Goal: Task Accomplishment & Management: Manage account settings

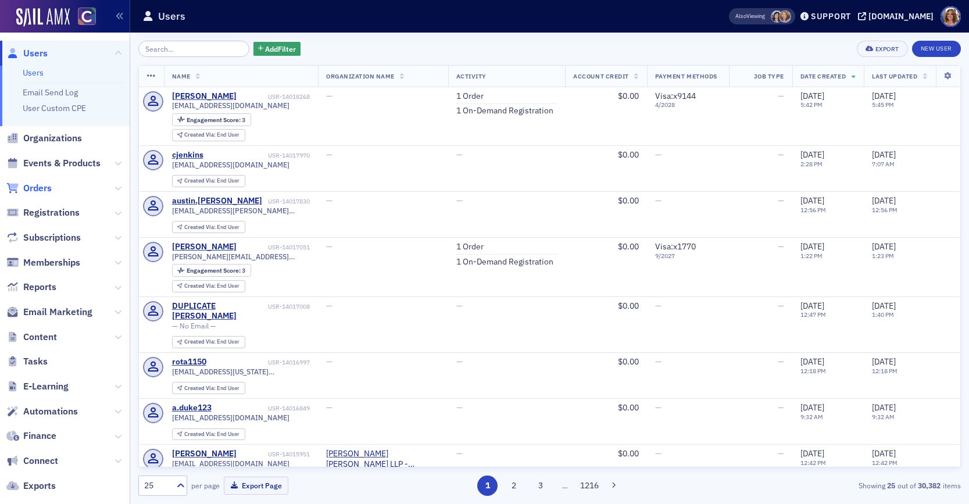
click at [42, 189] on span "Orders" at bounding box center [37, 188] width 28 height 13
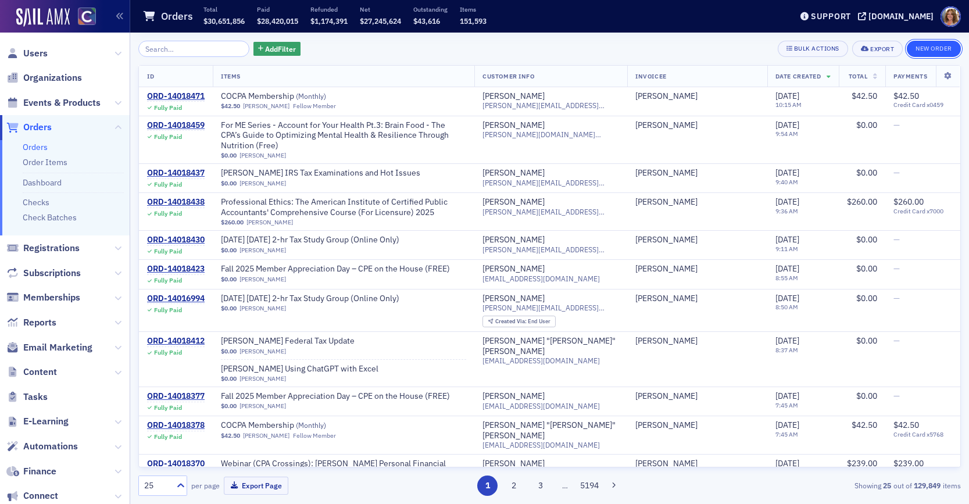
click at [942, 49] on button "New Order" at bounding box center [934, 49] width 54 height 16
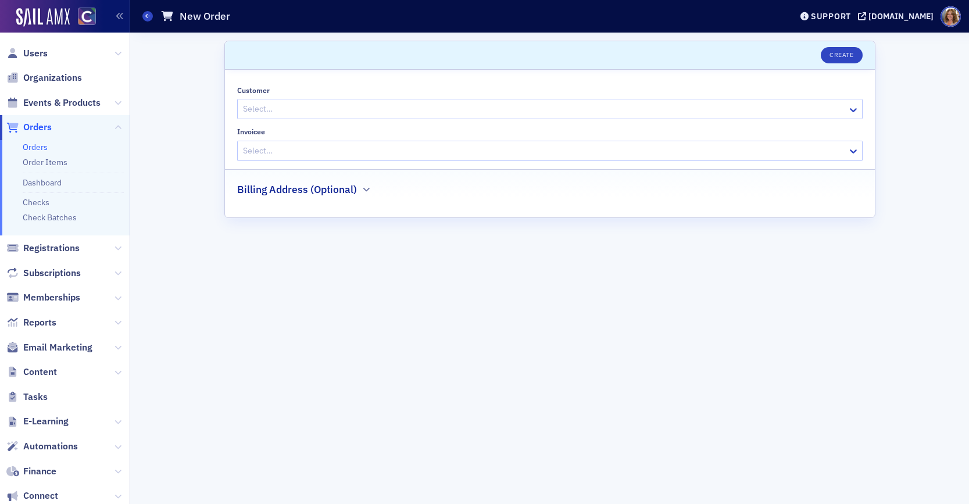
click at [496, 112] on div at bounding box center [544, 109] width 605 height 15
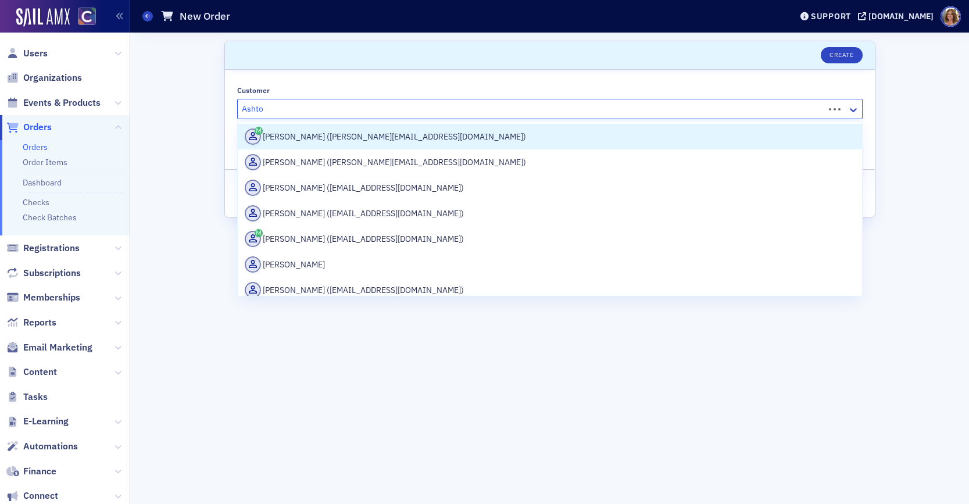
type input "[PERSON_NAME]"
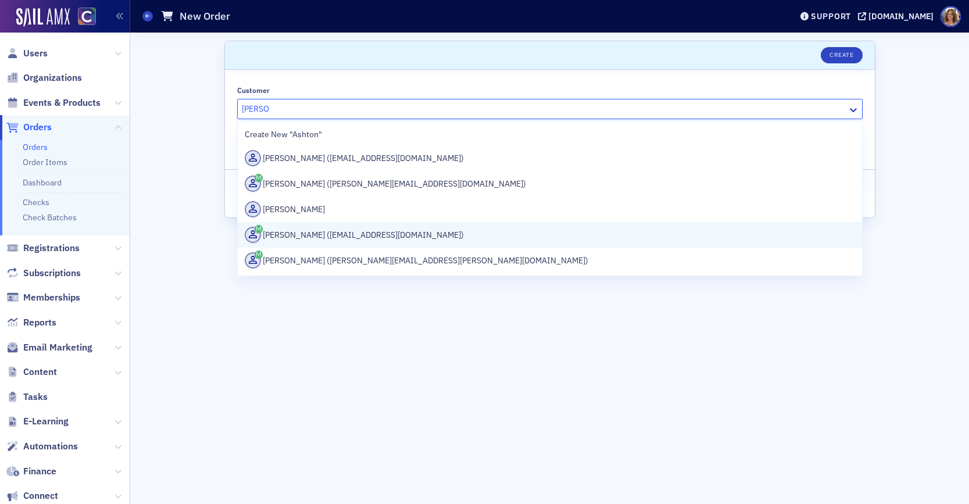
click at [414, 234] on div "[PERSON_NAME] ([EMAIL_ADDRESS][DOMAIN_NAME])" at bounding box center [550, 235] width 610 height 16
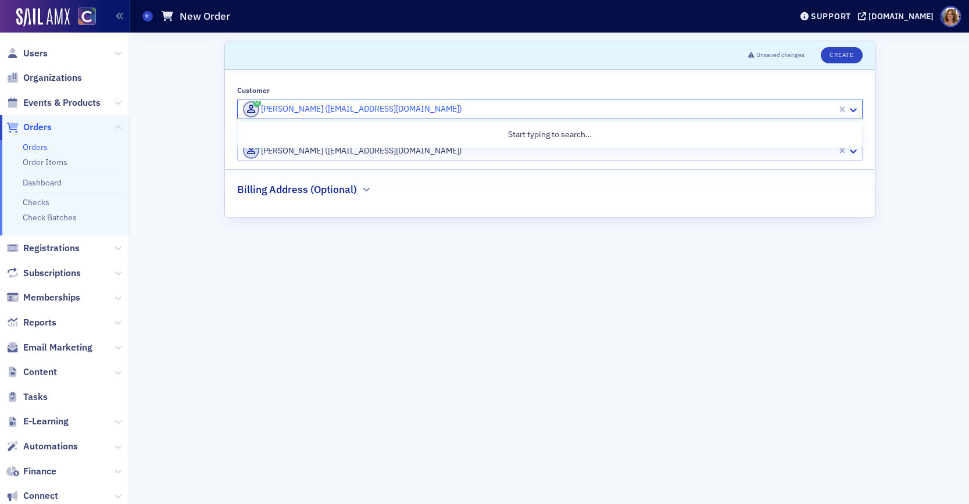
click at [469, 111] on div at bounding box center [539, 109] width 594 height 15
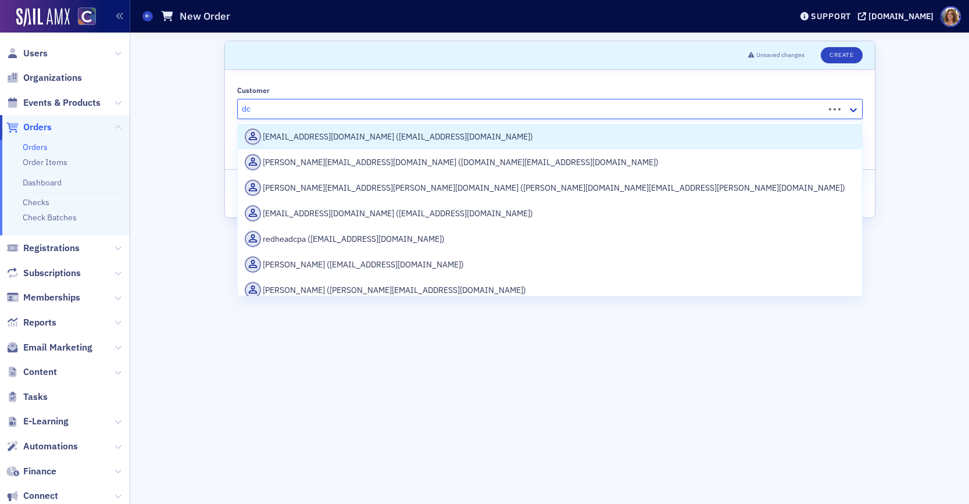
type input "d"
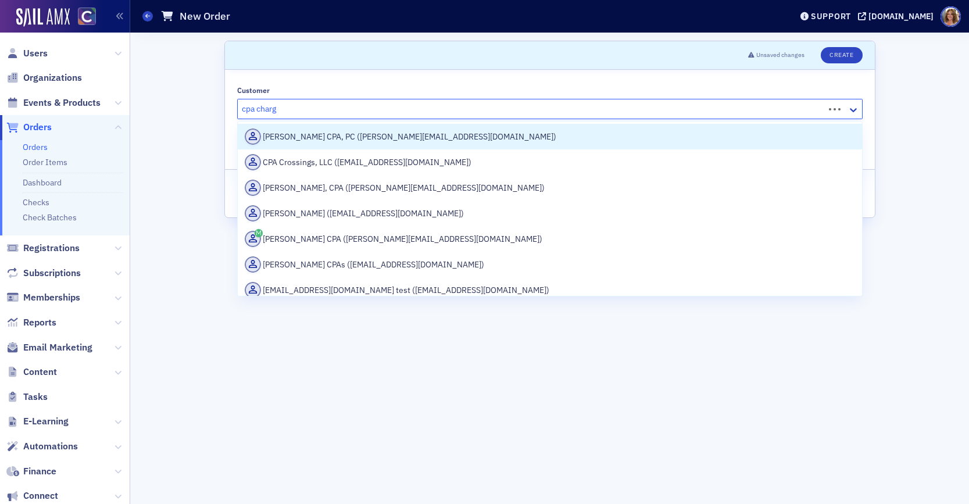
type input "cpa charge"
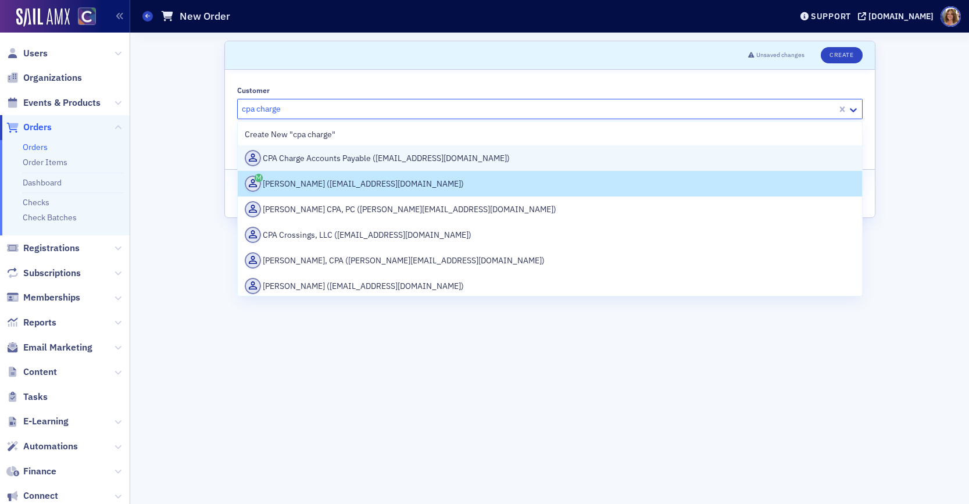
click at [394, 159] on div "CPA Charge Accounts Payable ([EMAIL_ADDRESS][DOMAIN_NAME])" at bounding box center [550, 158] width 610 height 16
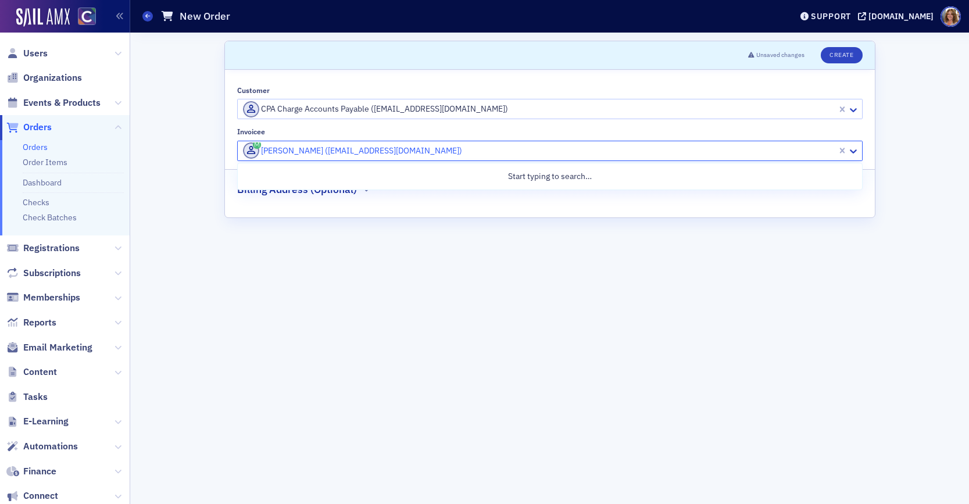
click at [445, 153] on div at bounding box center [539, 151] width 594 height 15
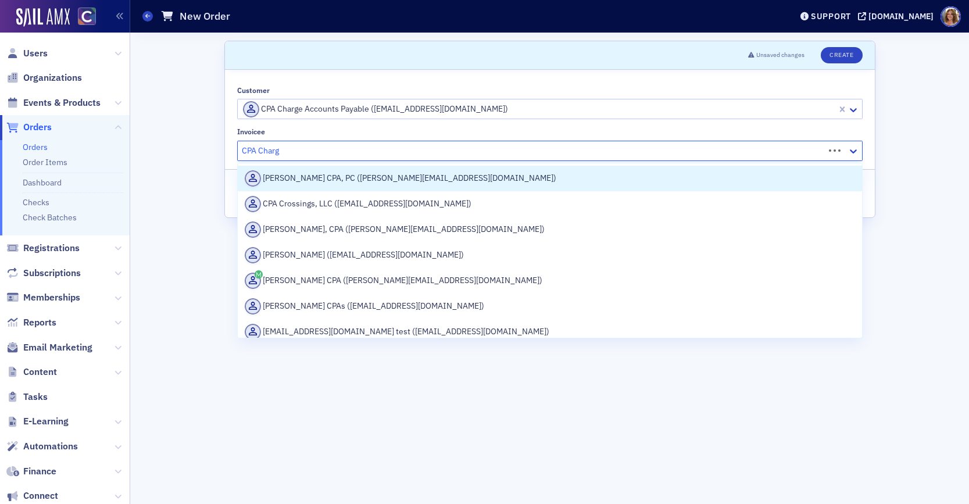
type input "CPA Charge"
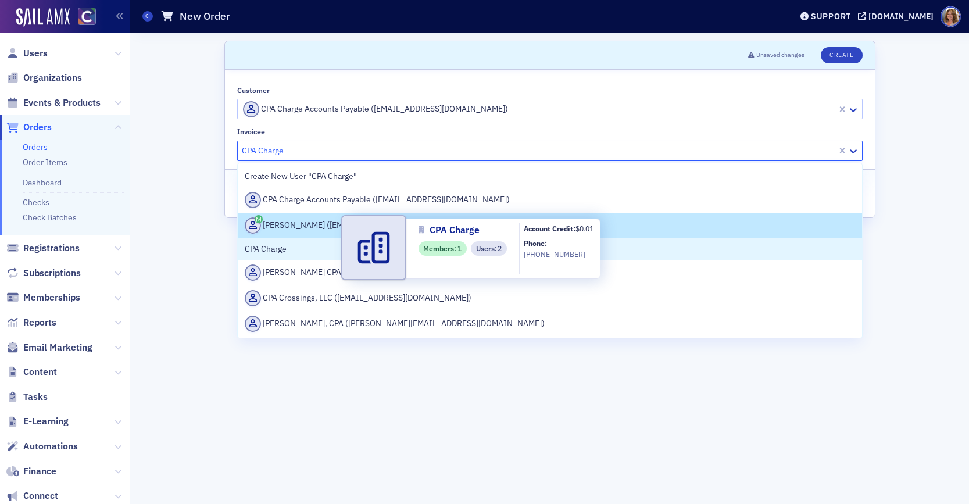
click at [278, 251] on span "CPA Charge" at bounding box center [298, 249] width 106 height 12
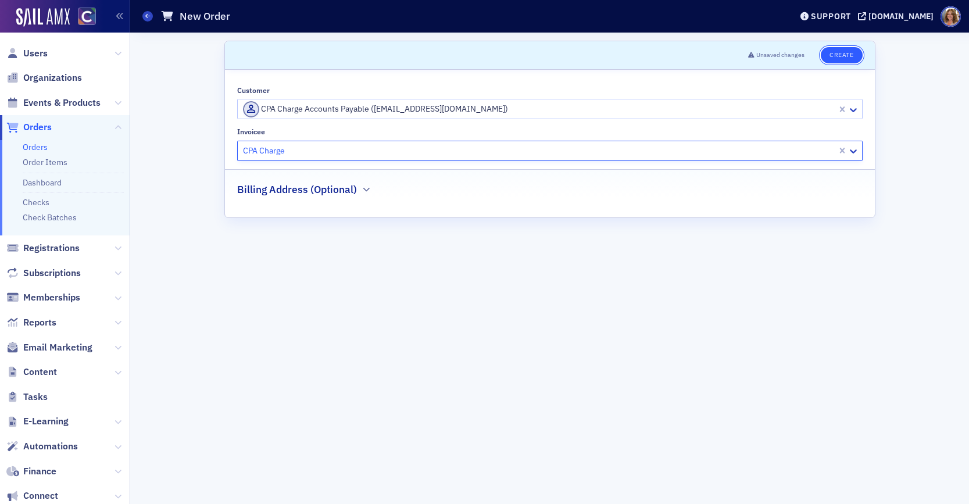
click at [844, 56] on button "Create" at bounding box center [841, 55] width 41 height 16
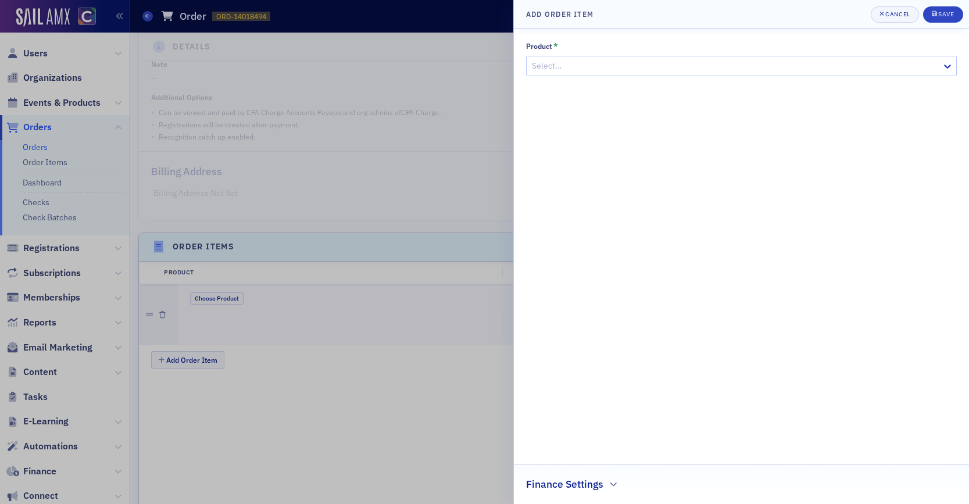
scroll to position [296, 0]
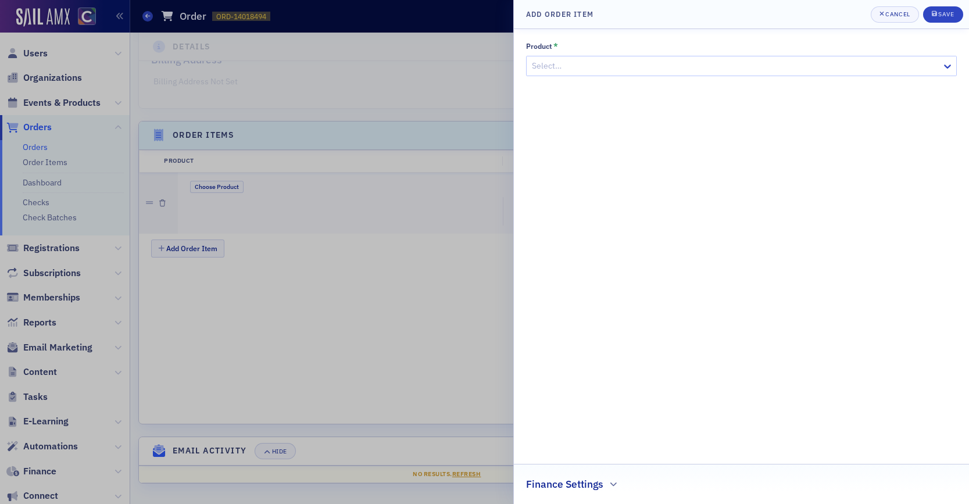
click at [878, 68] on div at bounding box center [736, 66] width 410 height 15
type input "[PERSON_NAME]"
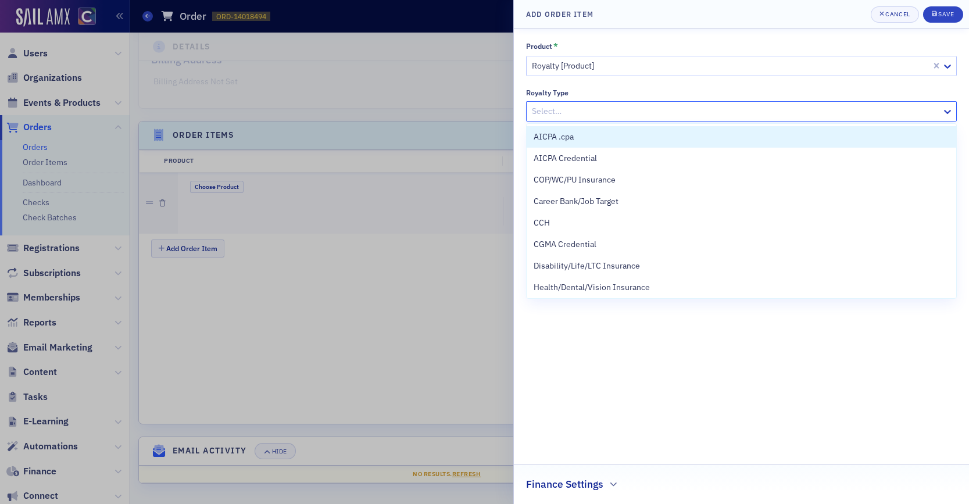
click at [563, 107] on div at bounding box center [736, 111] width 410 height 15
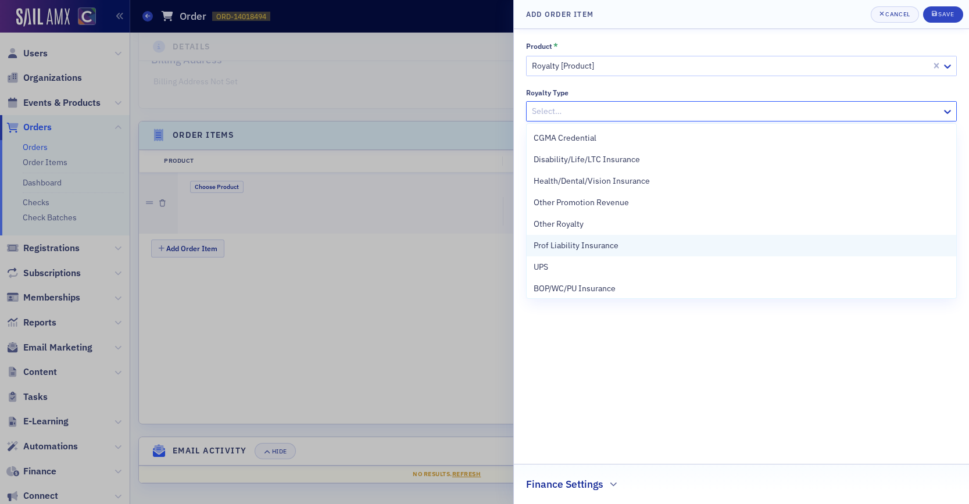
scroll to position [110, 0]
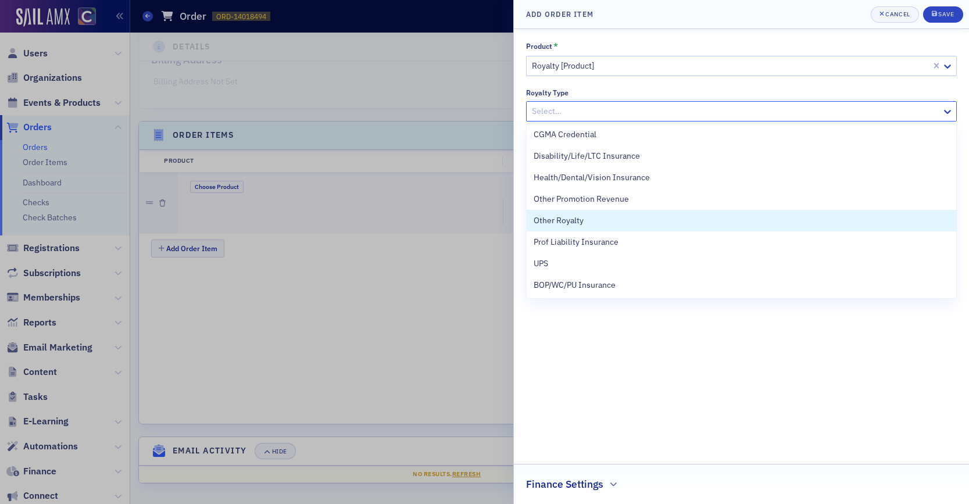
click at [565, 220] on span "Other Royalty" at bounding box center [559, 221] width 50 height 12
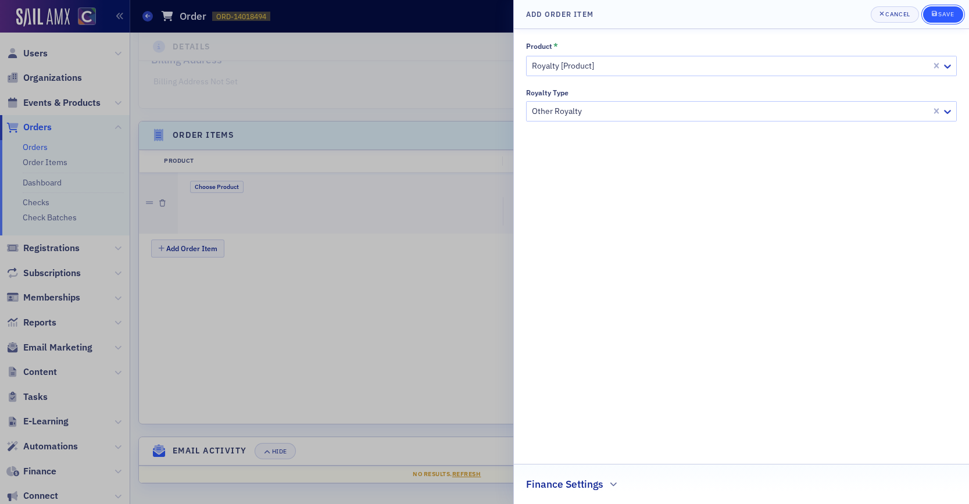
click at [953, 15] on div "Save" at bounding box center [946, 14] width 16 height 6
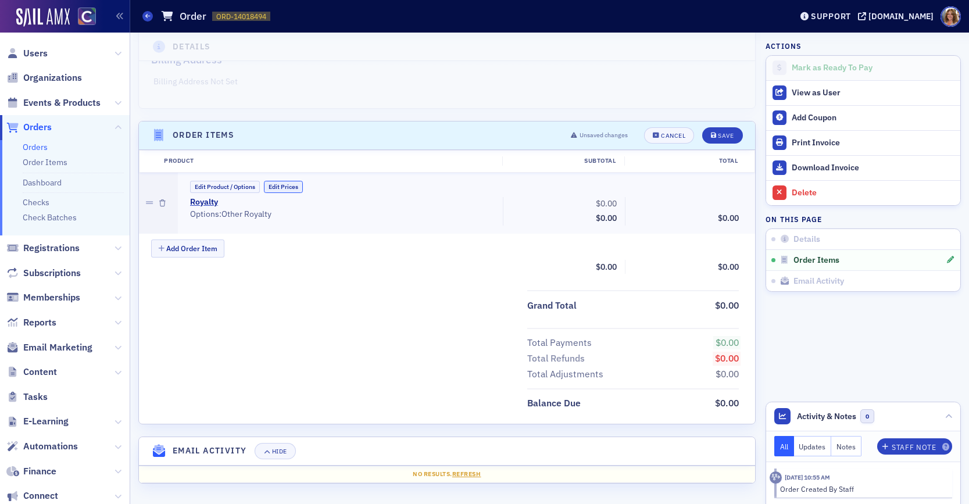
drag, startPoint x: 292, startPoint y: 185, endPoint x: 302, endPoint y: 187, distance: 10.0
click at [292, 185] on button "Edit Prices" at bounding box center [283, 187] width 39 height 12
drag, startPoint x: 620, startPoint y: 206, endPoint x: 594, endPoint y: 201, distance: 26.1
click at [595, 201] on input "0.00" at bounding box center [592, 204] width 57 height 16
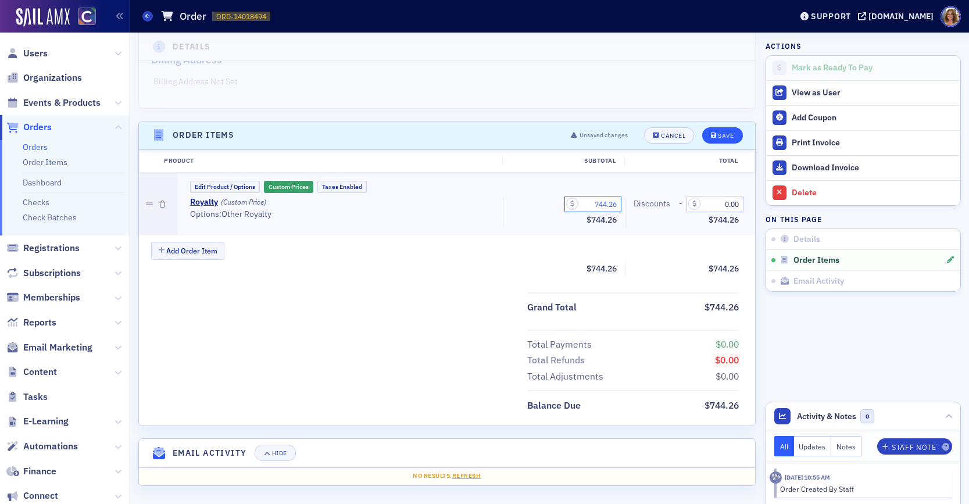
type input "744.26"
click at [729, 139] on div "Save" at bounding box center [726, 136] width 16 height 6
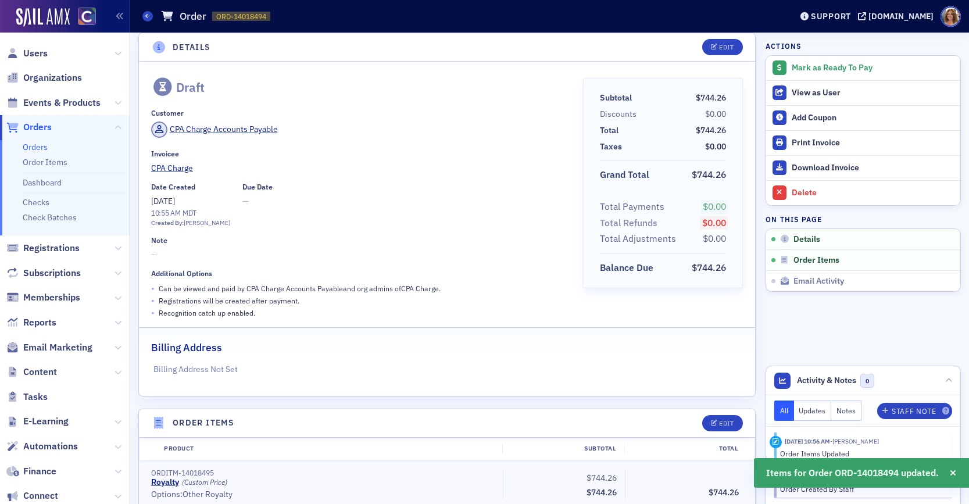
scroll to position [0, 0]
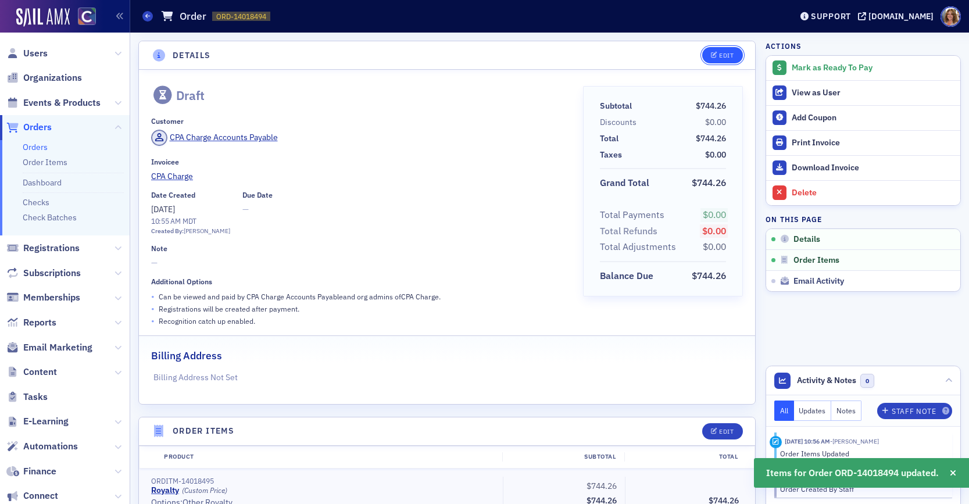
click at [731, 55] on div "Edit" at bounding box center [726, 55] width 15 height 6
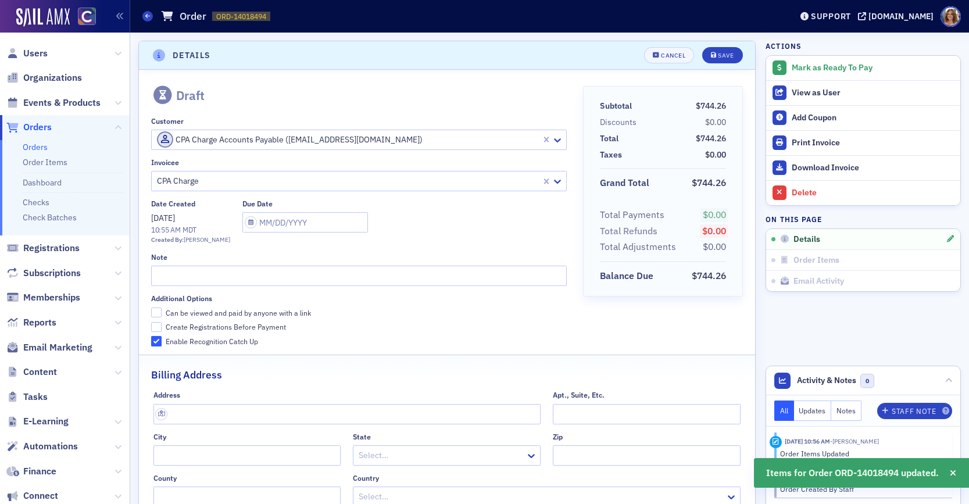
scroll to position [2, 0]
drag, startPoint x: 158, startPoint y: 310, endPoint x: 165, endPoint y: 292, distance: 19.5
click at [158, 309] on input "Can be viewed and paid by anyone with a link" at bounding box center [156, 310] width 10 height 10
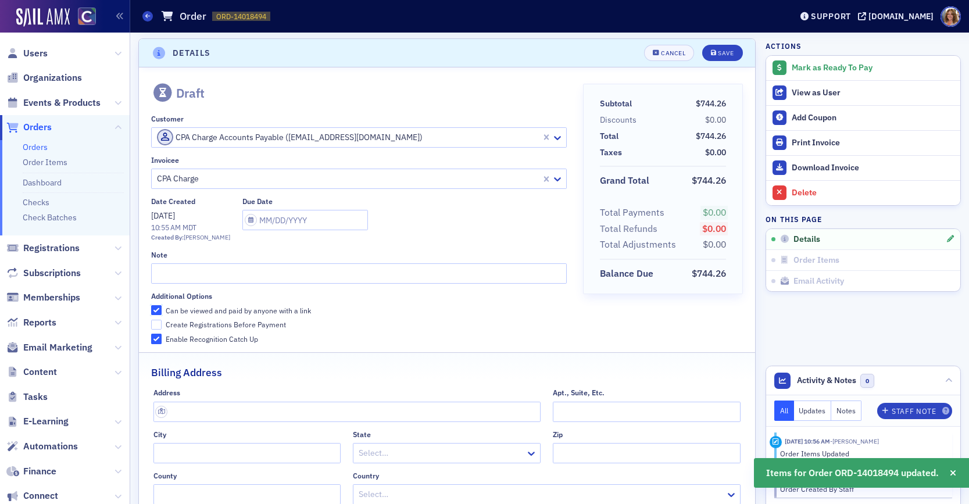
checkbox input "true"
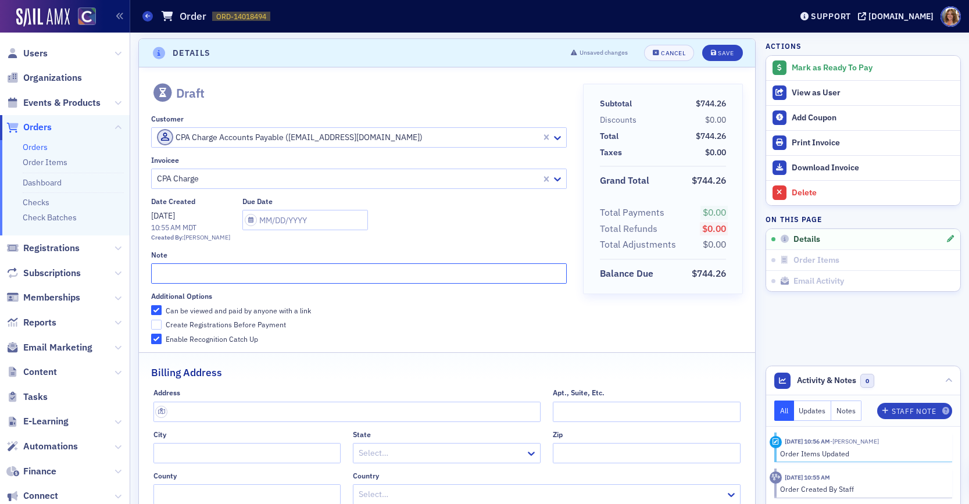
click at [170, 275] on input "text" at bounding box center [359, 273] width 416 height 20
type input "Q2 Royalty 2025"
click at [729, 56] on div "Save" at bounding box center [726, 53] width 16 height 6
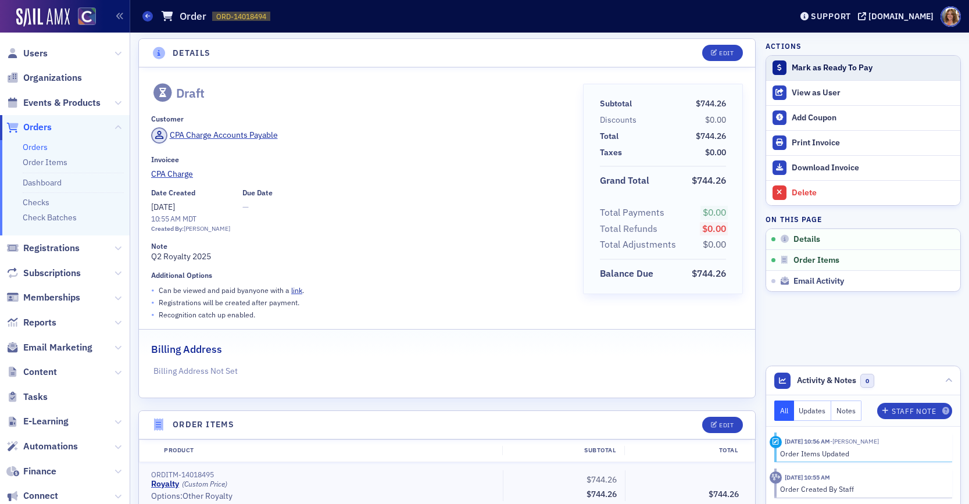
click at [815, 68] on div "Mark as Ready To Pay" at bounding box center [873, 68] width 163 height 10
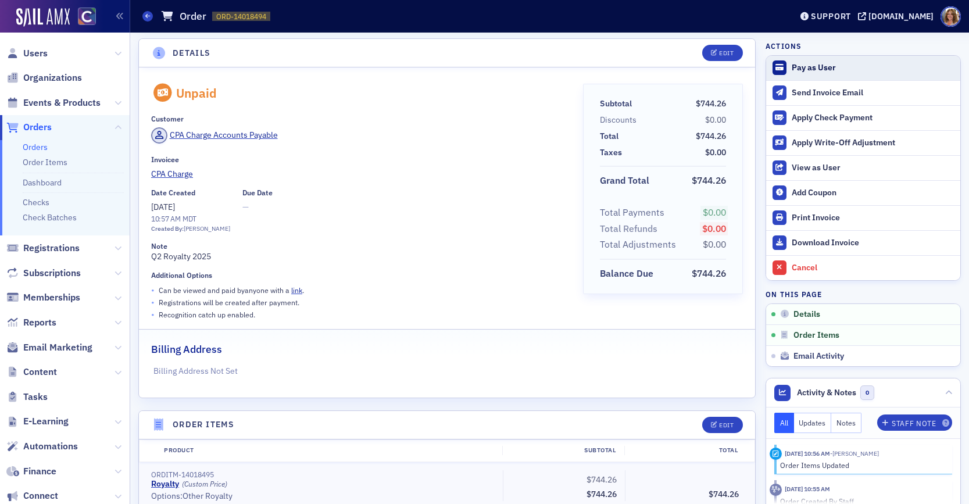
scroll to position [2, 0]
click at [41, 127] on span "Orders" at bounding box center [37, 127] width 28 height 13
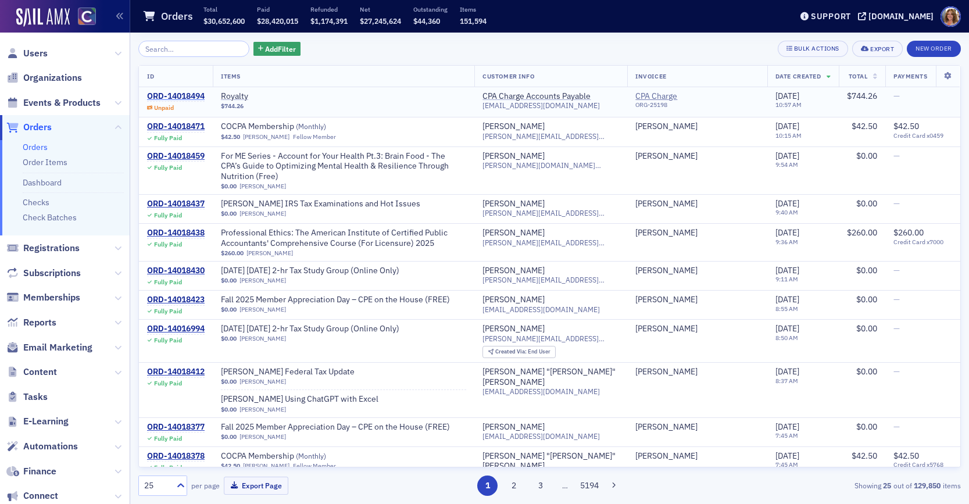
click at [181, 96] on div "ORD-14018494" at bounding box center [176, 96] width 58 height 10
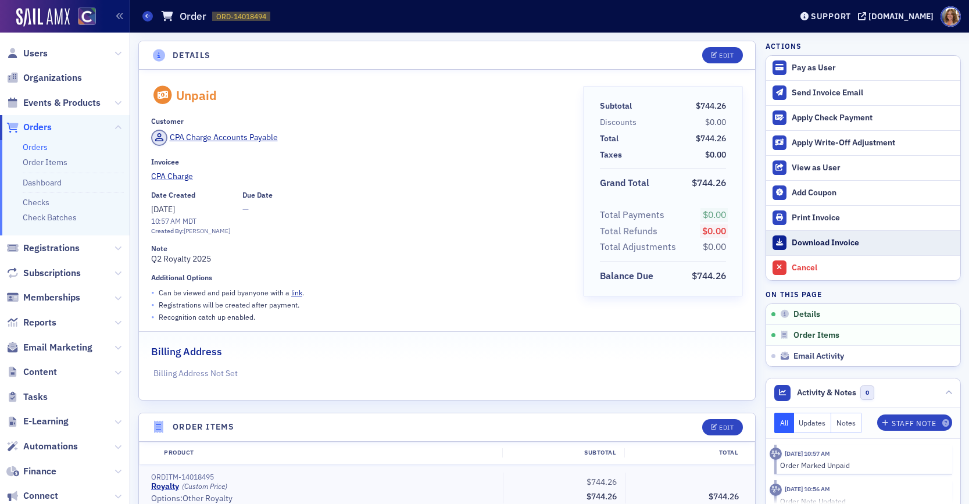
click at [810, 241] on div "Download Invoice" at bounding box center [873, 243] width 163 height 10
click at [70, 78] on span "Organizations" at bounding box center [52, 78] width 59 height 13
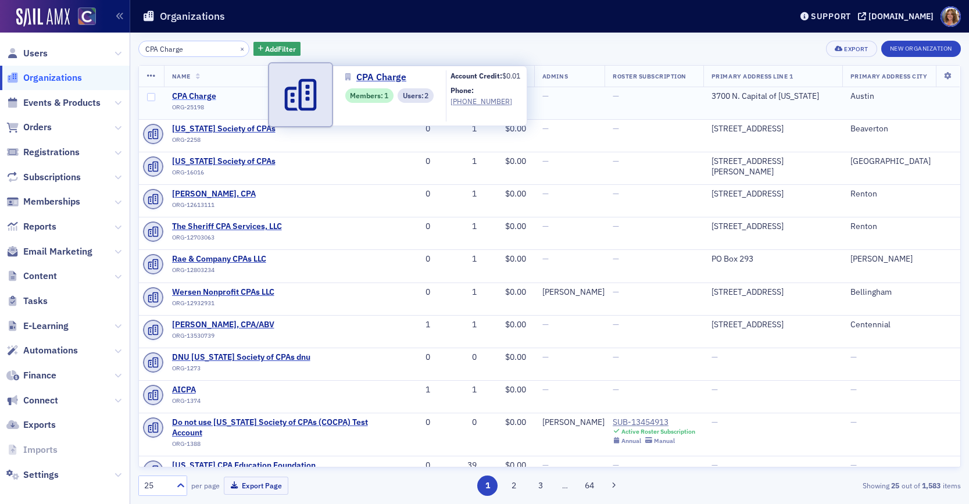
type input "CPA Charge"
click at [188, 95] on span "CPA Charge" at bounding box center [225, 96] width 106 height 10
select select "US"
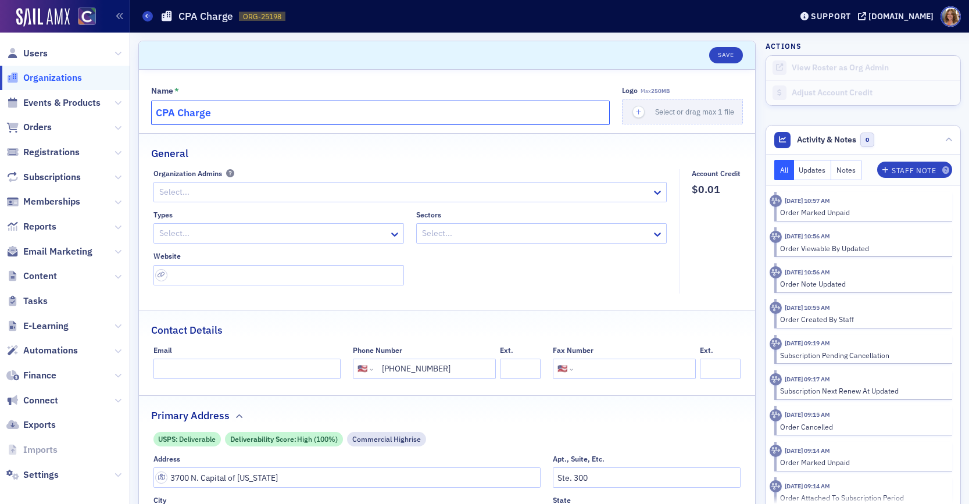
click at [153, 112] on input "CPA Charge" at bounding box center [380, 113] width 459 height 24
type input "8am CPA Charge"
click at [721, 53] on button "Save" at bounding box center [725, 55] width 33 height 16
select select "US"
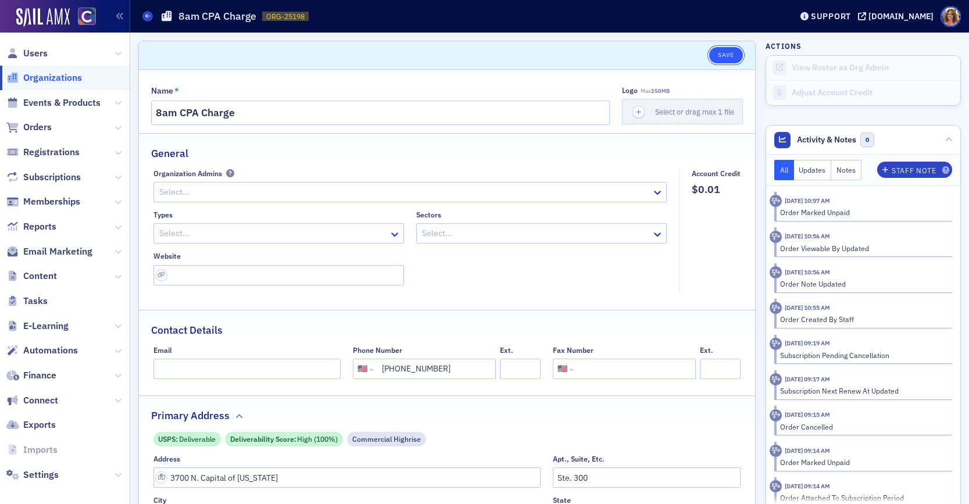
click at [730, 55] on button "Save" at bounding box center [725, 55] width 33 height 16
select select "US"
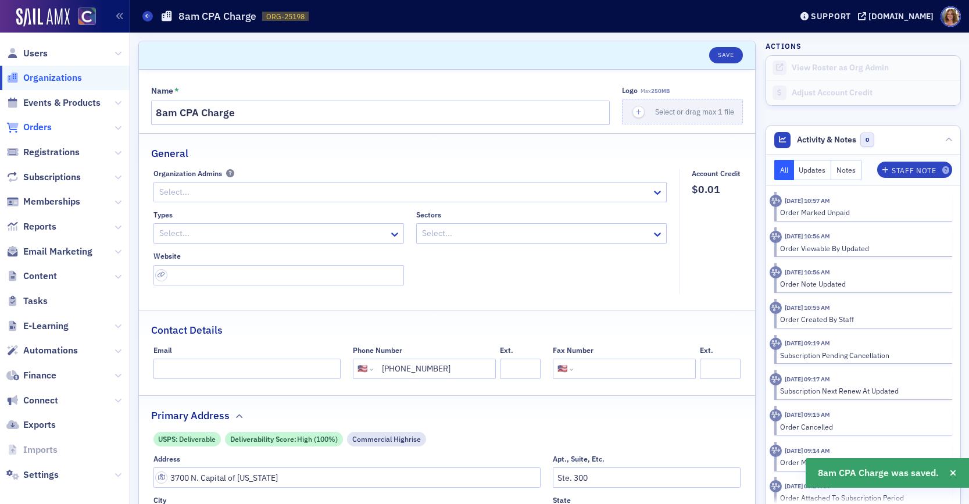
click at [38, 127] on span "Orders" at bounding box center [37, 127] width 28 height 13
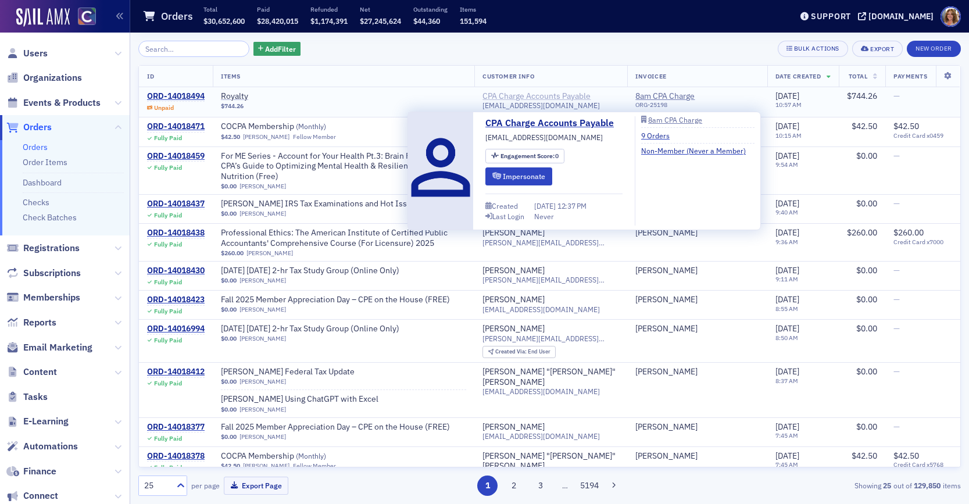
click at [566, 97] on div "CPA Charge Accounts Payable" at bounding box center [536, 96] width 108 height 10
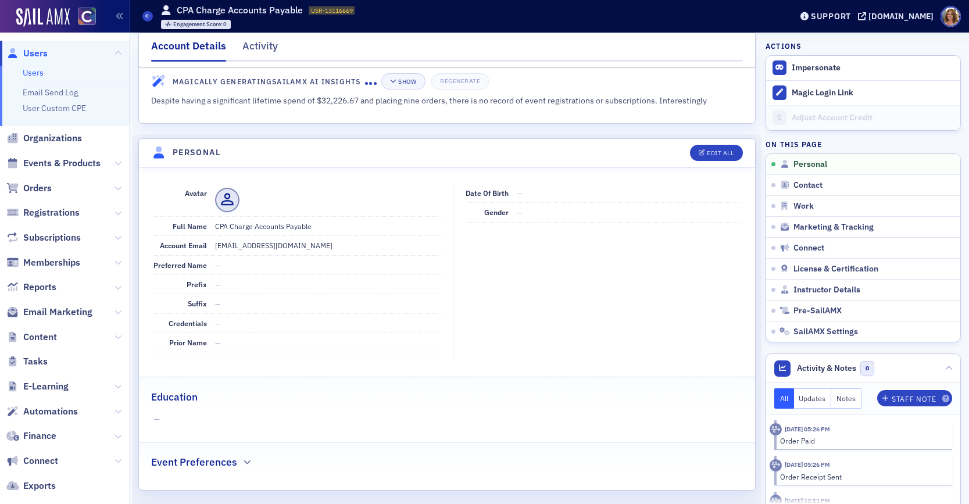
scroll to position [34, 0]
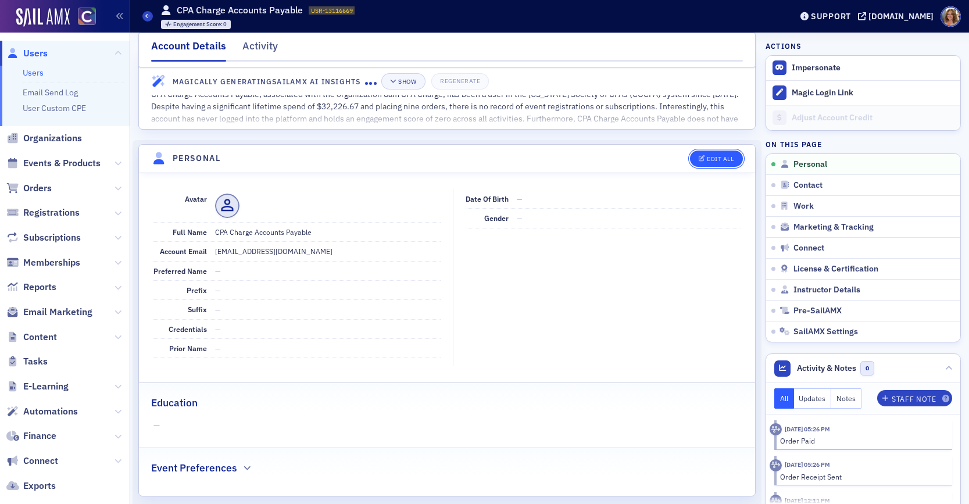
click at [721, 160] on div "Edit All" at bounding box center [720, 159] width 27 height 6
select select "US"
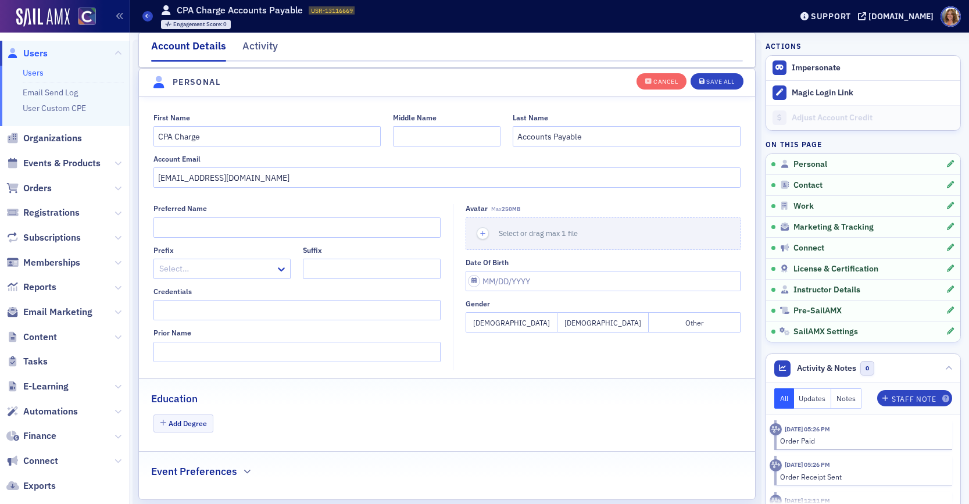
scroll to position [135, 0]
click at [158, 135] on input "CPA Charge" at bounding box center [267, 136] width 228 height 20
type input "8am CPA Charge"
click at [716, 80] on div "Save All" at bounding box center [720, 81] width 28 height 6
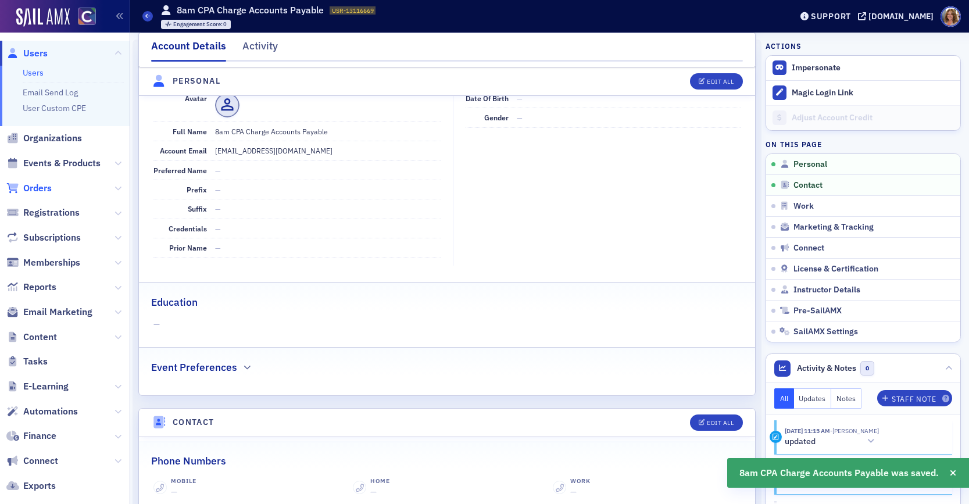
click at [37, 184] on span "Orders" at bounding box center [37, 188] width 28 height 13
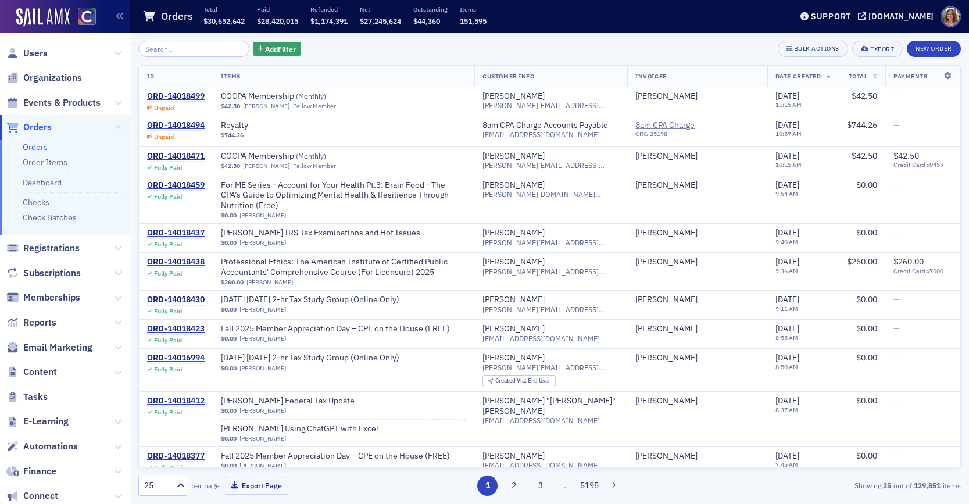
click at [160, 53] on input "search" at bounding box center [193, 49] width 111 height 16
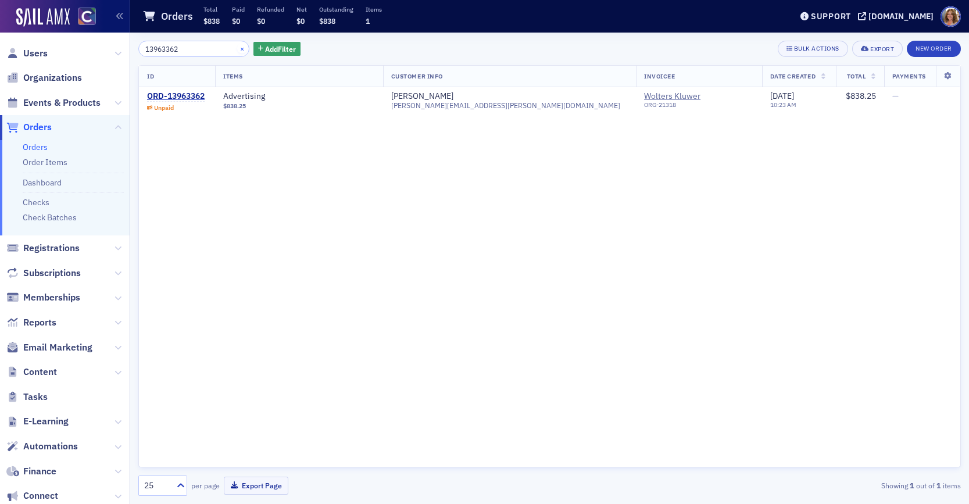
type input "13963362"
drag, startPoint x: 228, startPoint y: 48, endPoint x: 210, endPoint y: 44, distance: 18.0
click at [237, 48] on button "×" at bounding box center [242, 48] width 10 height 10
